Goal: Transaction & Acquisition: Book appointment/travel/reservation

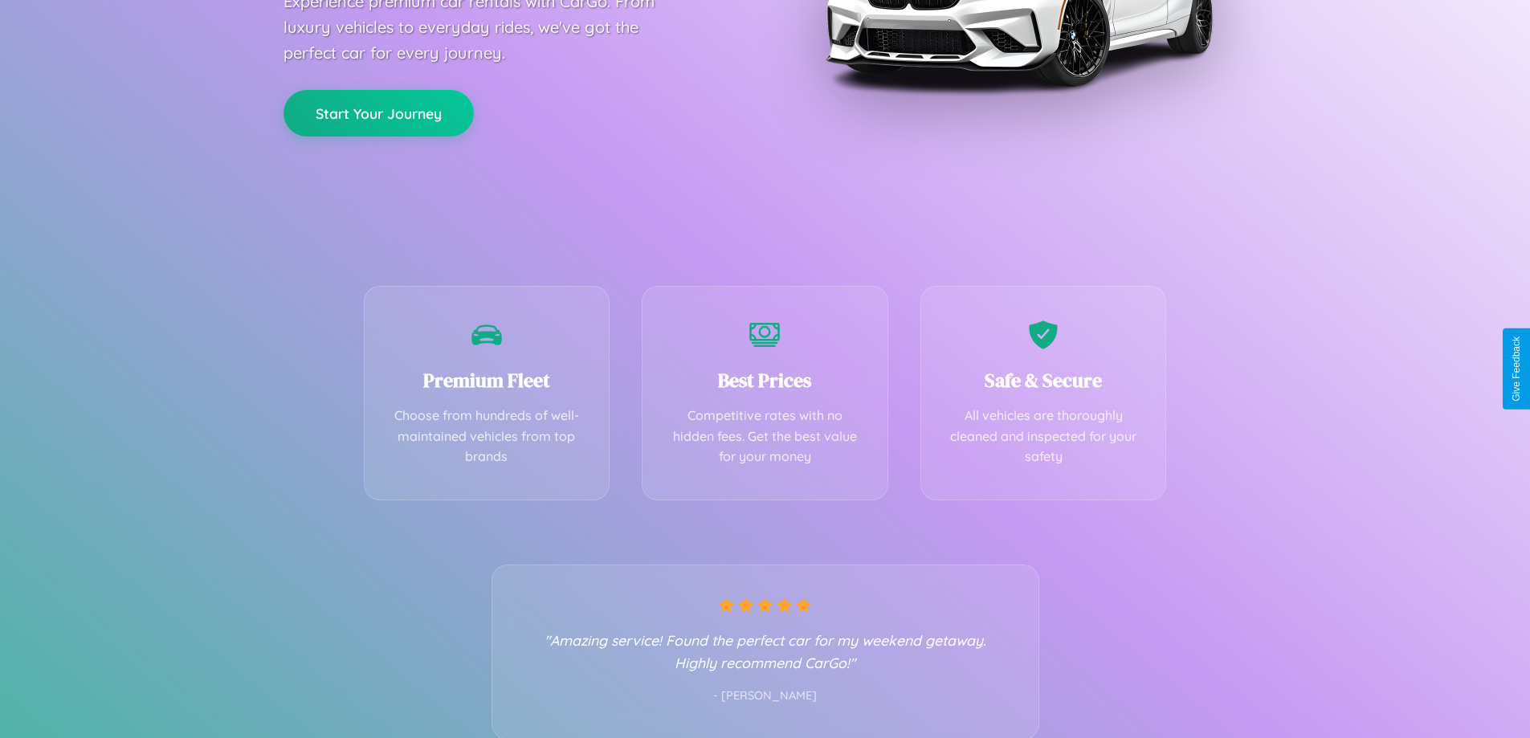
scroll to position [316, 0]
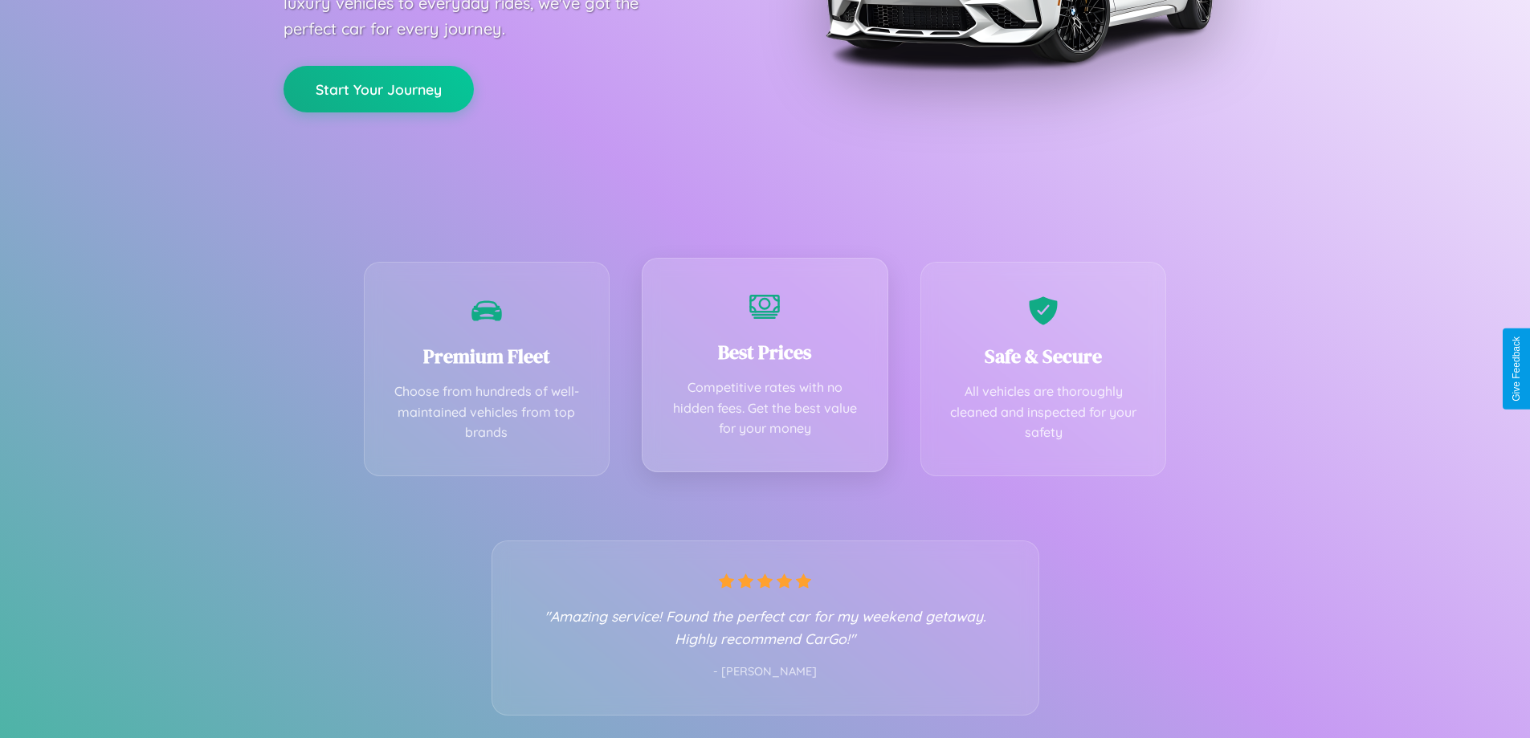
click at [764, 369] on div "Best Prices Competitive rates with no hidden fees. Get the best value for your …" at bounding box center [765, 365] width 247 height 214
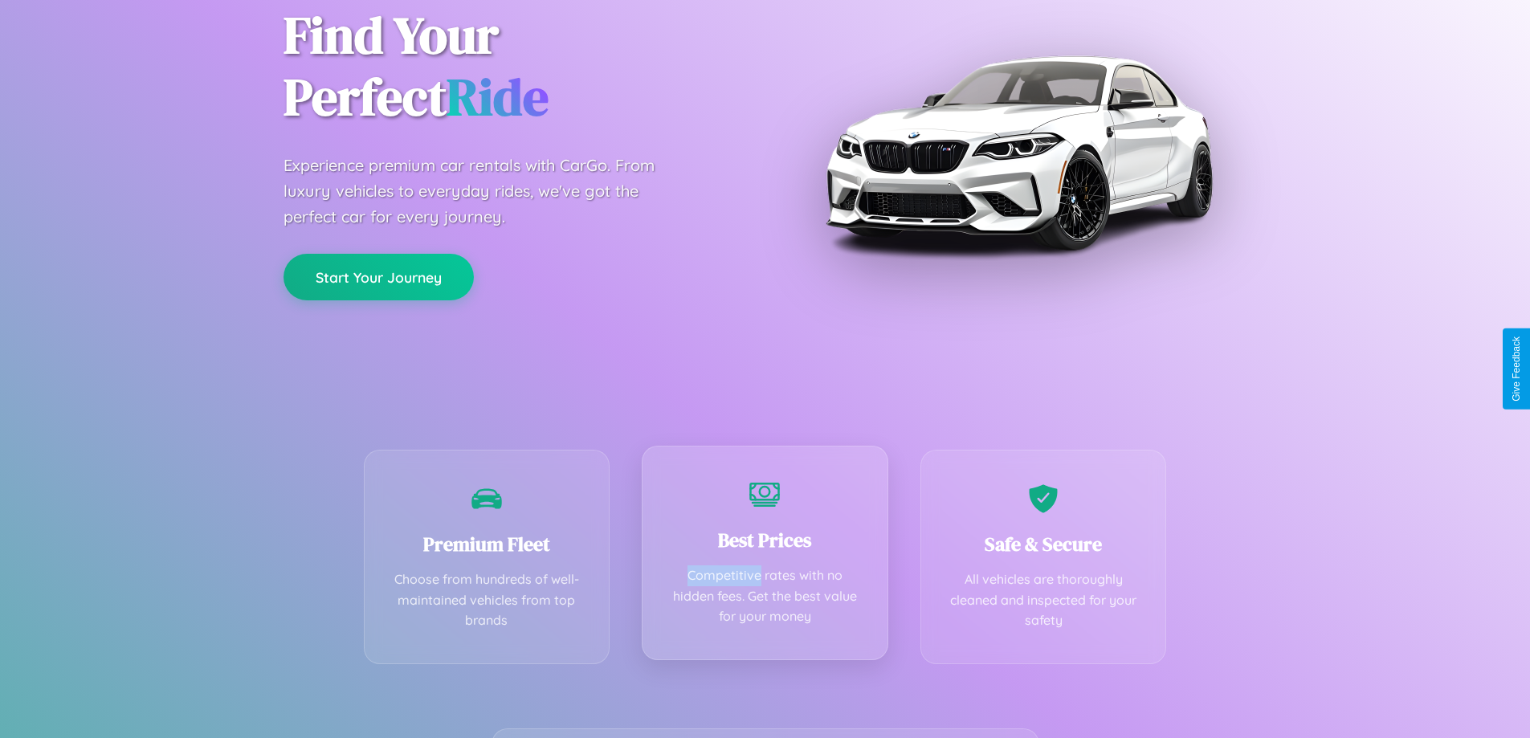
scroll to position [0, 0]
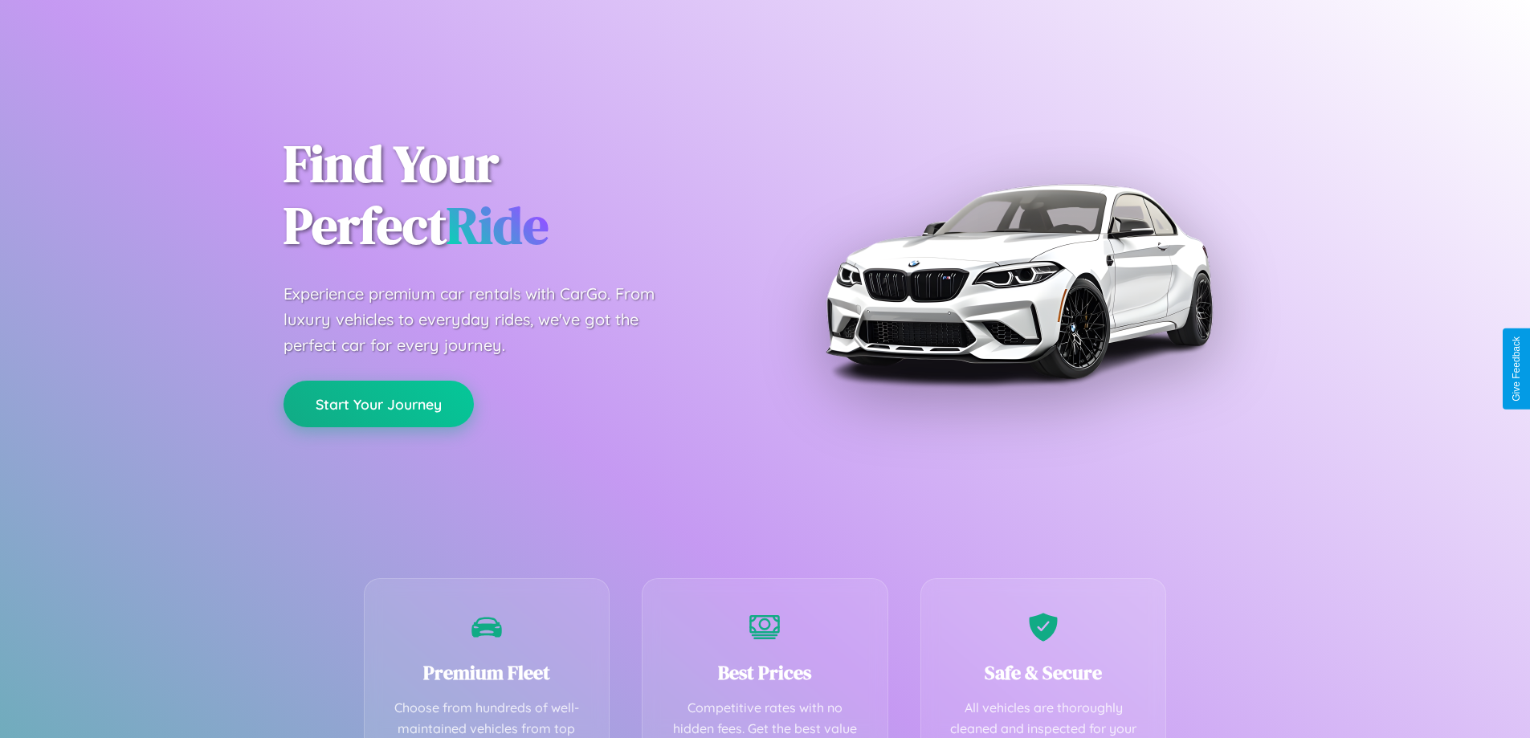
click at [378, 403] on button "Start Your Journey" at bounding box center [378, 404] width 190 height 47
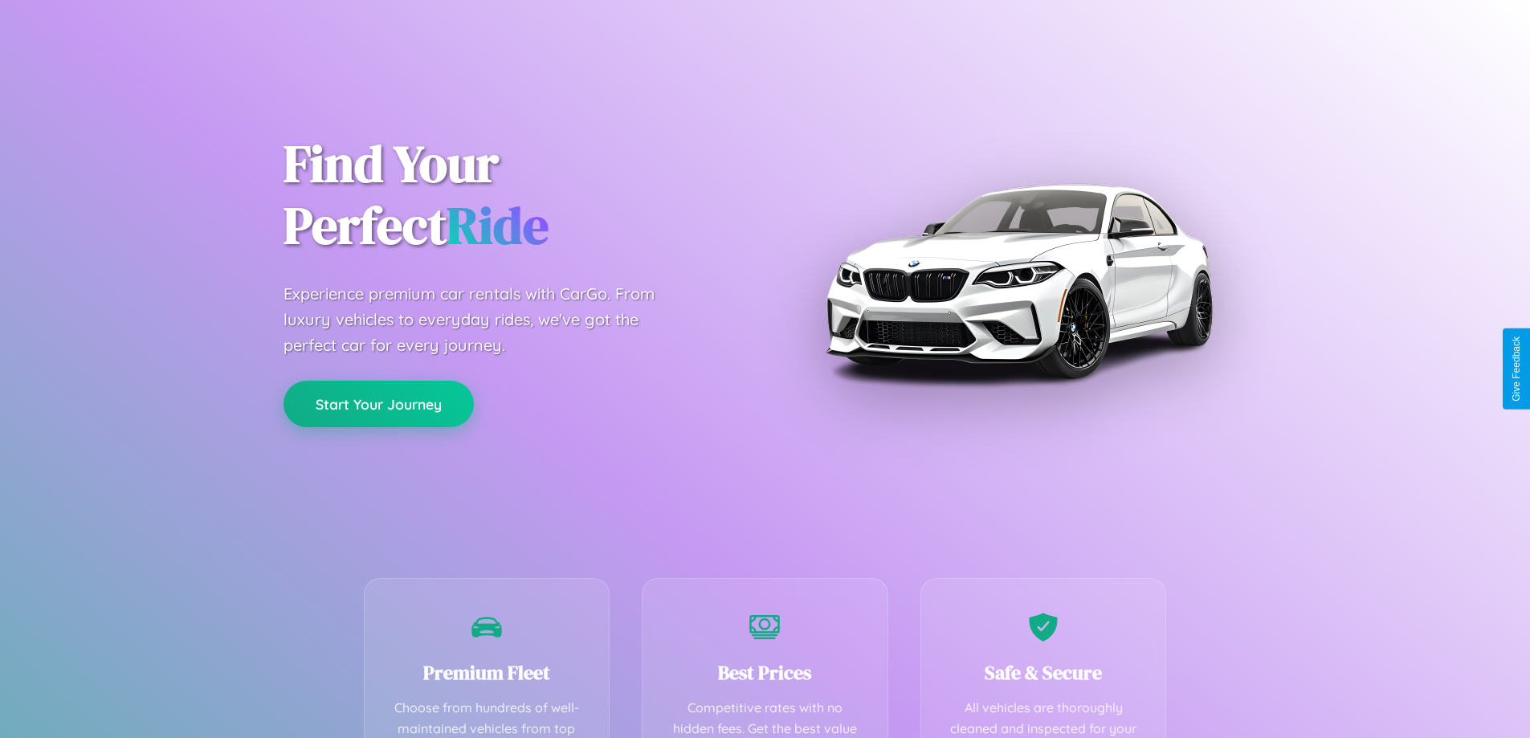
click at [378, 403] on button "Start Your Journey" at bounding box center [378, 404] width 190 height 47
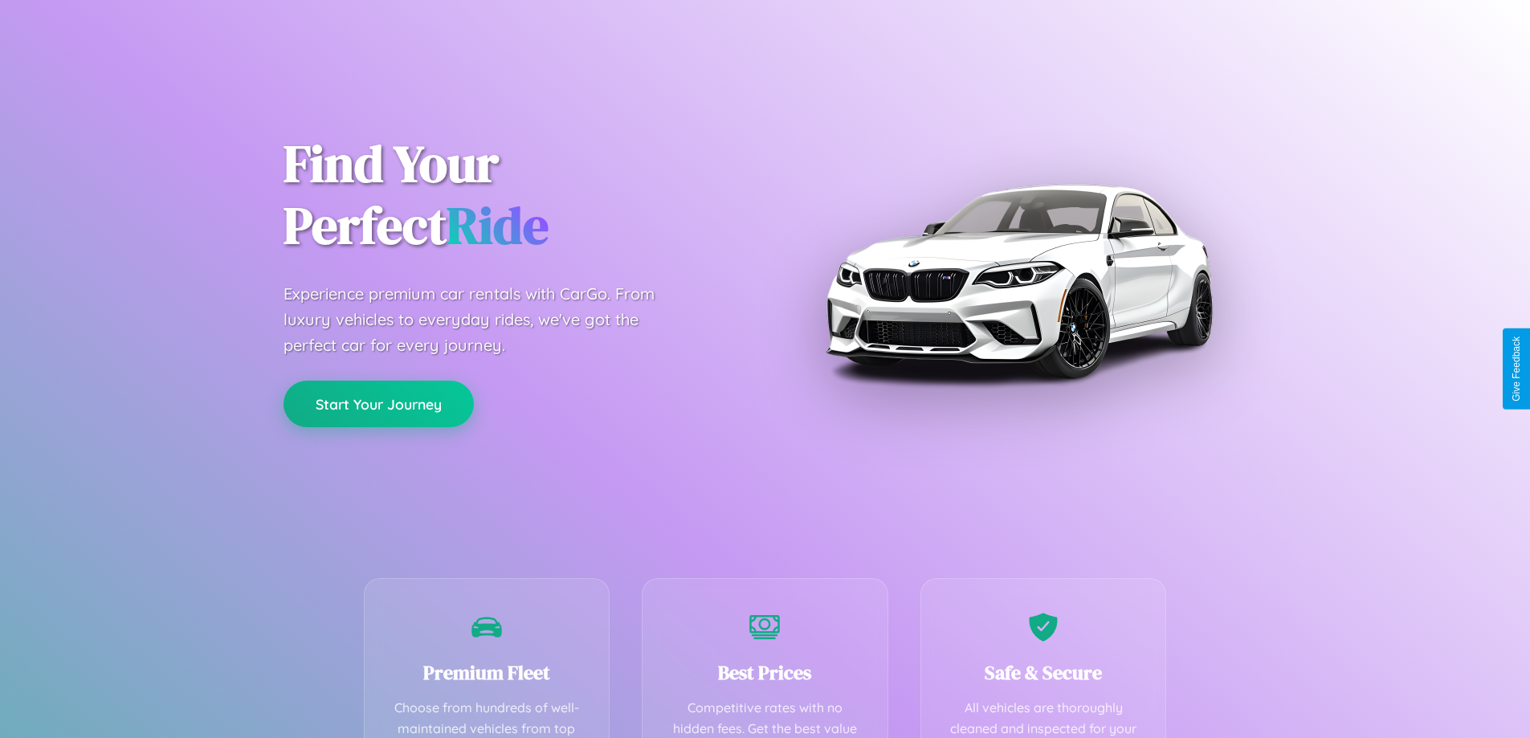
click at [378, 403] on button "Start Your Journey" at bounding box center [378, 404] width 190 height 47
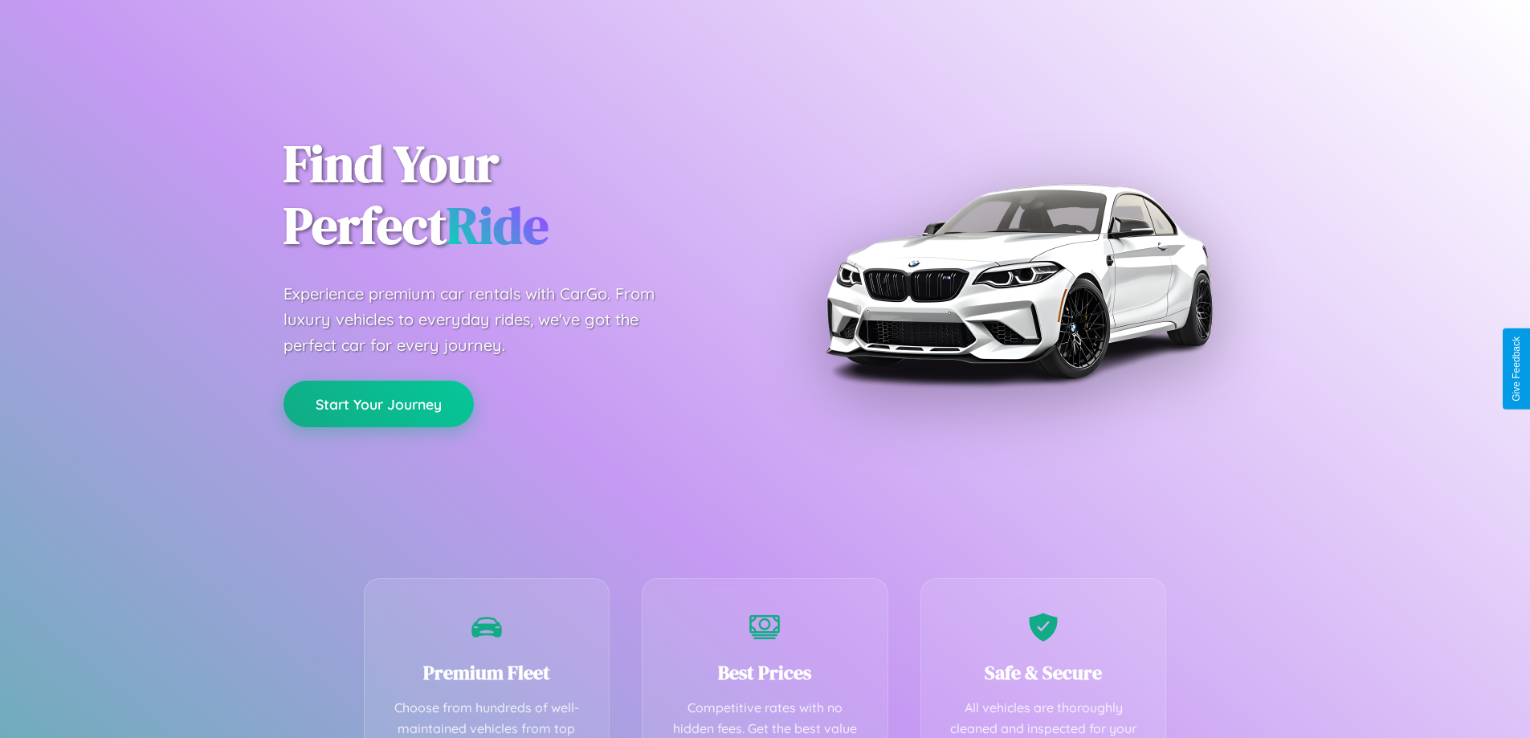
click at [378, 403] on button "Start Your Journey" at bounding box center [378, 404] width 190 height 47
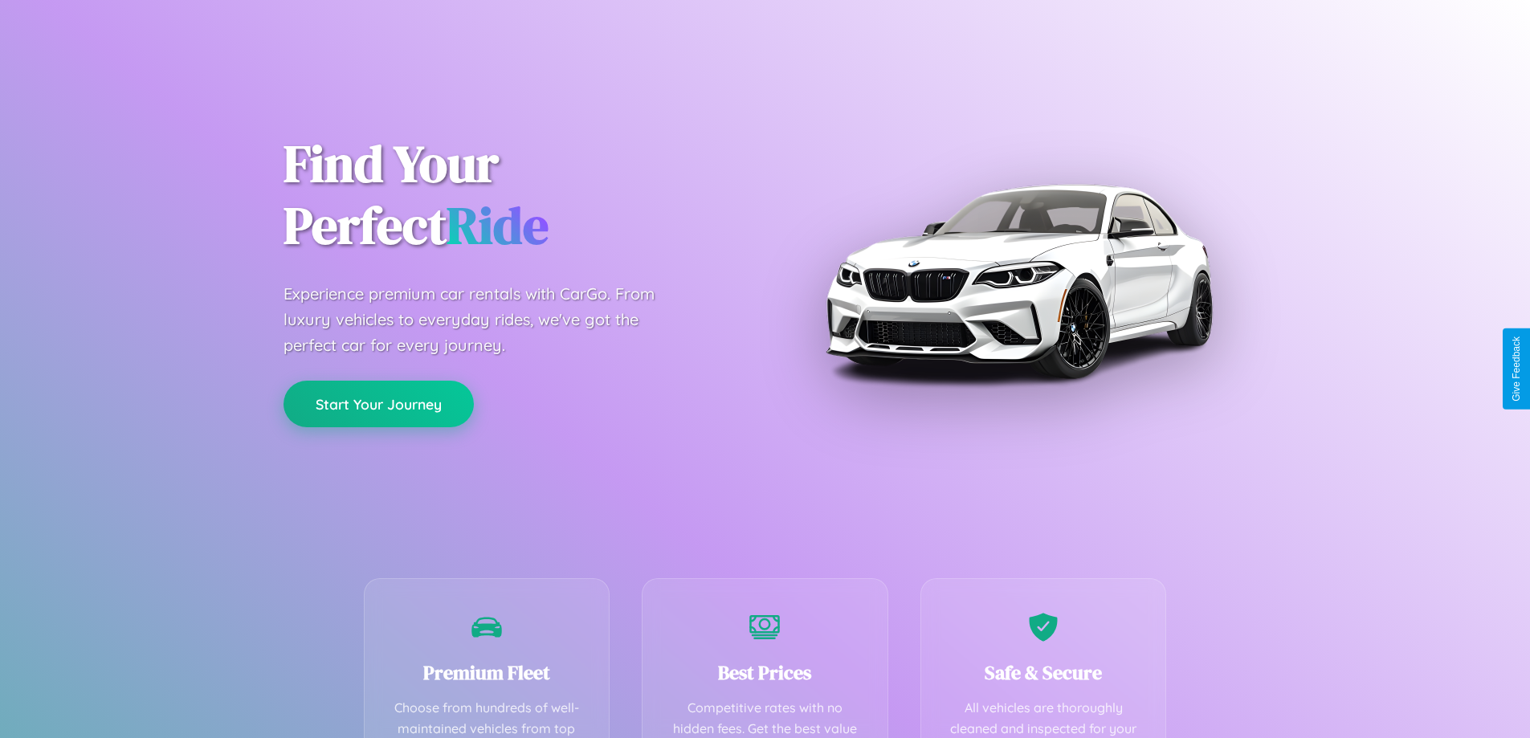
click at [378, 403] on button "Start Your Journey" at bounding box center [378, 404] width 190 height 47
